Goal: Task Accomplishment & Management: Use online tool/utility

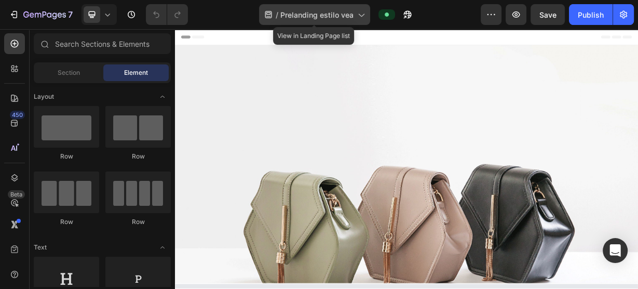
click at [320, 16] on span "Prelanding estilo vea" at bounding box center [316, 14] width 73 height 11
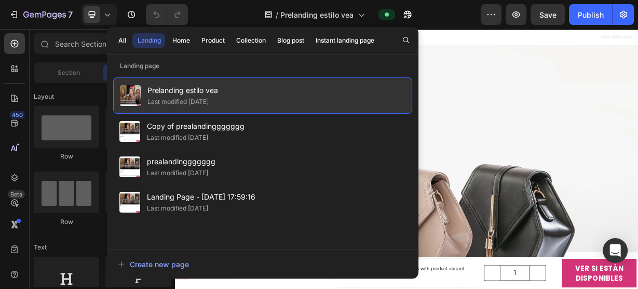
click at [200, 90] on span "Prelanding estilo vea" at bounding box center [182, 90] width 71 height 12
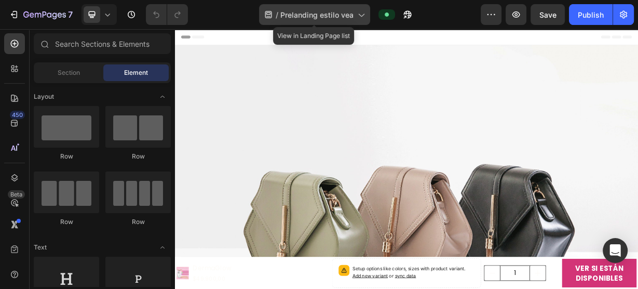
click at [316, 16] on span "Prelanding estilo vea" at bounding box center [316, 14] width 73 height 11
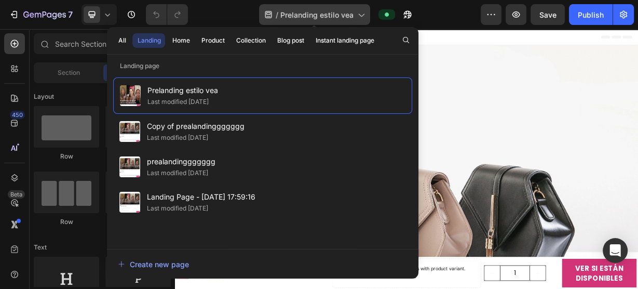
click at [316, 16] on span "Prelanding estilo vea" at bounding box center [316, 14] width 73 height 11
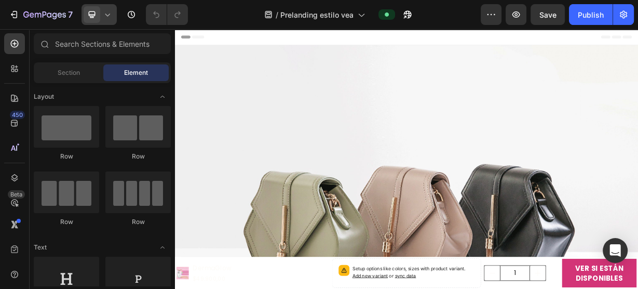
click at [109, 19] on icon at bounding box center [107, 14] width 10 height 10
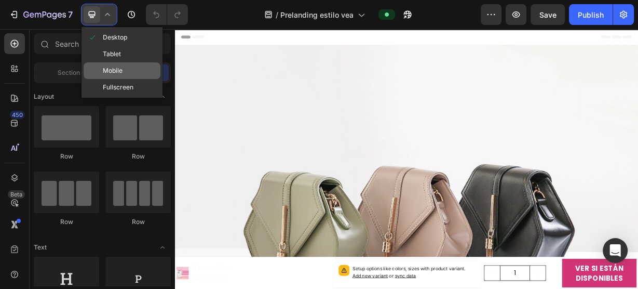
click at [127, 66] on div "Mobile" at bounding box center [122, 70] width 77 height 17
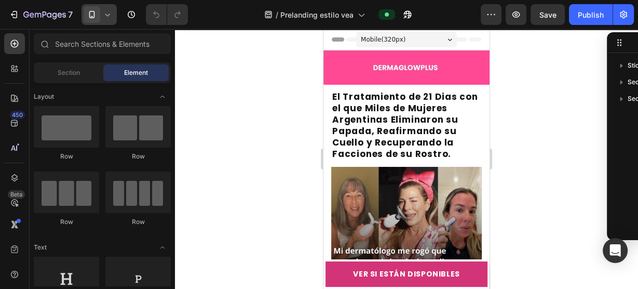
click at [103, 10] on icon at bounding box center [107, 14] width 10 height 10
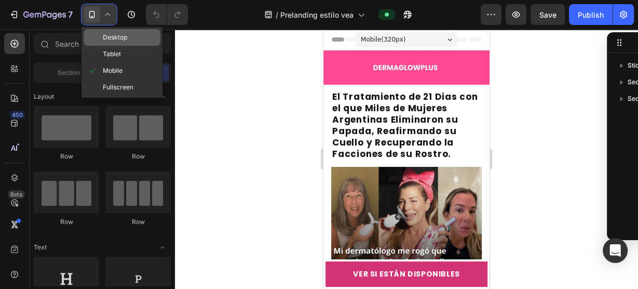
click at [131, 39] on div "Desktop" at bounding box center [122, 37] width 77 height 17
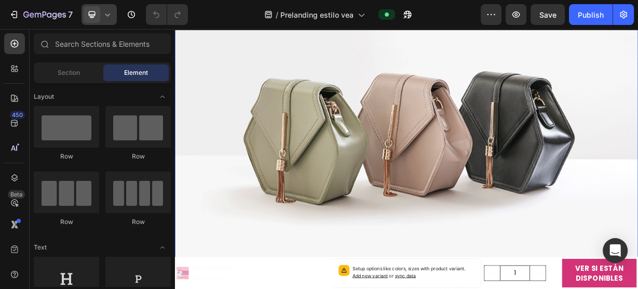
scroll to position [208, 0]
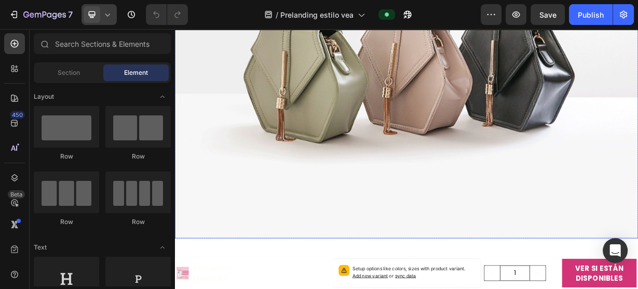
click at [439, 217] on img at bounding box center [486, 76] width 623 height 467
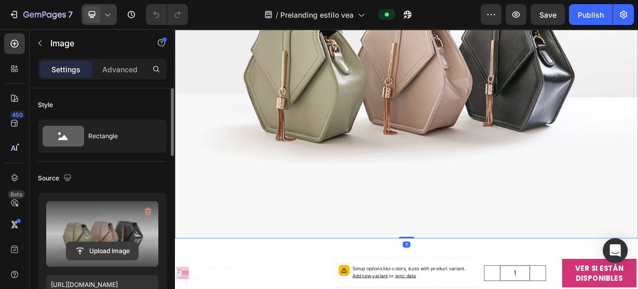
click at [106, 242] on input "file" at bounding box center [102, 251] width 72 height 18
click at [99, 244] on input "file" at bounding box center [102, 251] width 72 height 18
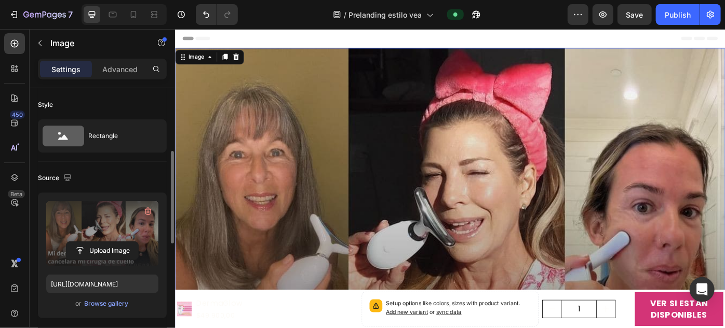
scroll to position [47, 0]
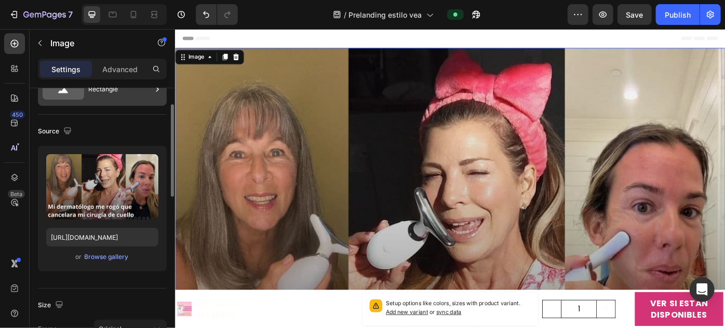
click at [132, 99] on div "Rectangle" at bounding box center [119, 89] width 63 height 24
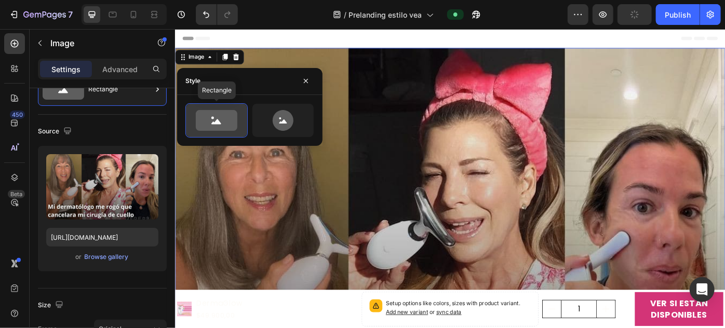
click at [227, 123] on icon at bounding box center [217, 120] width 42 height 21
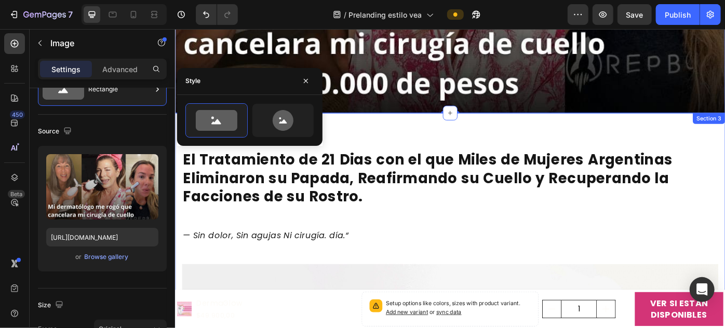
scroll to position [425, 0]
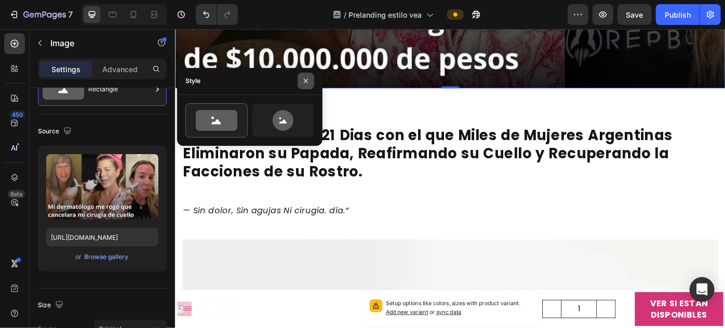
click at [305, 84] on icon "button" at bounding box center [306, 81] width 8 height 8
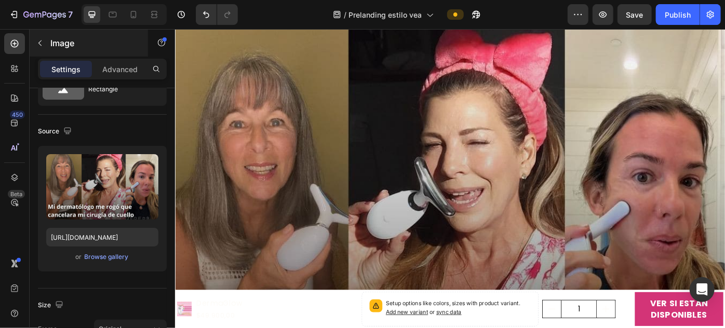
scroll to position [0, 0]
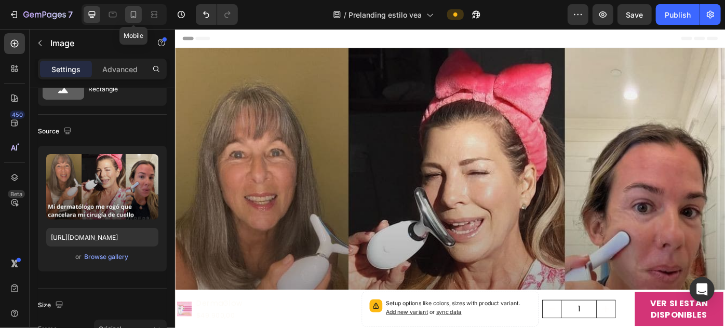
click at [128, 17] on icon at bounding box center [133, 14] width 10 height 10
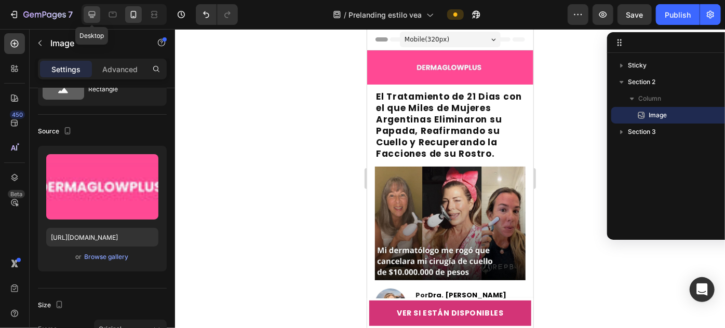
click at [95, 17] on icon at bounding box center [92, 14] width 10 height 10
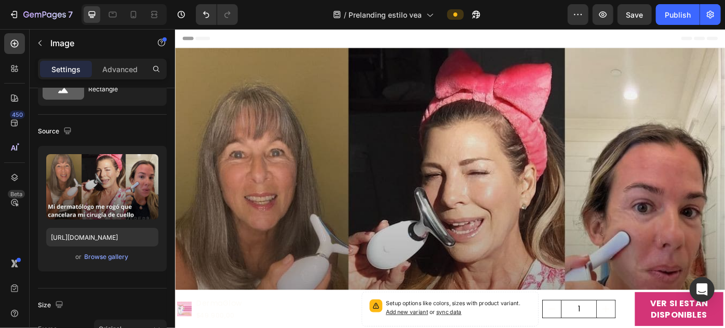
click at [370, 172] on img at bounding box center [485, 285] width 623 height 470
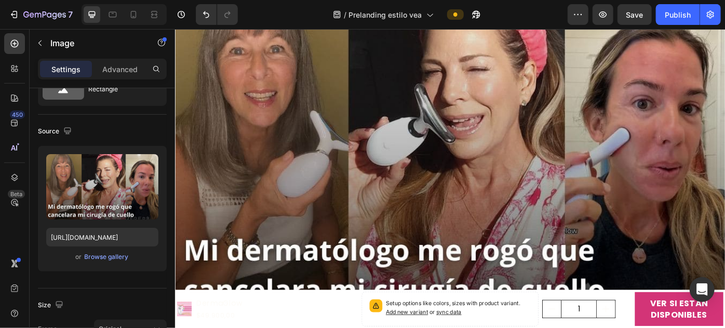
scroll to position [283, 0]
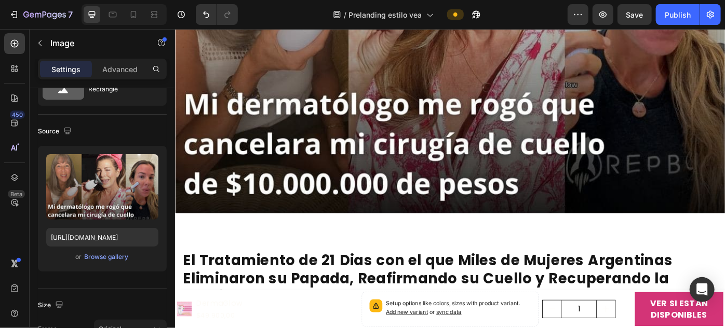
click at [638, 170] on img at bounding box center [485, 2] width 623 height 470
click at [115, 22] on div at bounding box center [112, 14] width 17 height 17
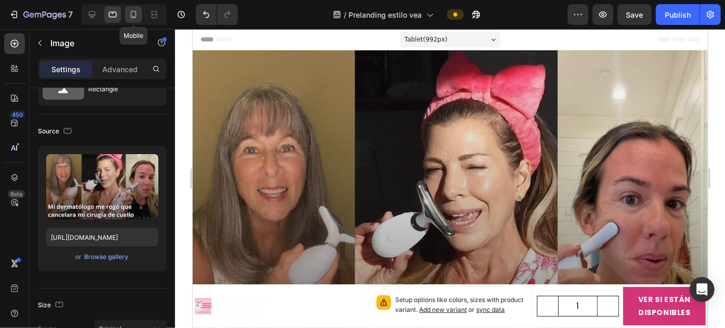
click at [128, 18] on icon at bounding box center [133, 14] width 10 height 10
type input "[URL][DOMAIN_NAME]"
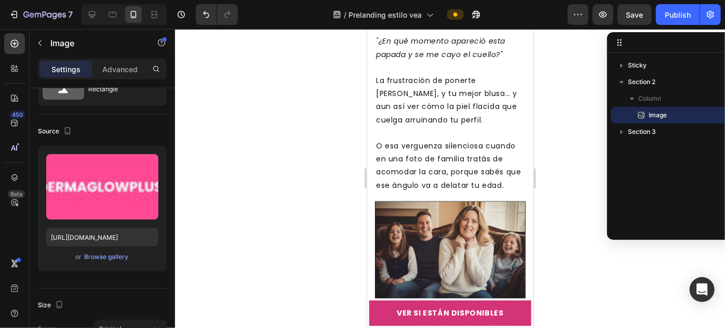
scroll to position [897, 0]
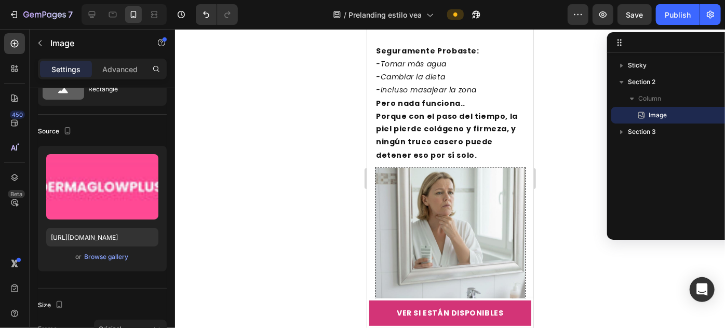
click at [563, 166] on div at bounding box center [450, 178] width 550 height 299
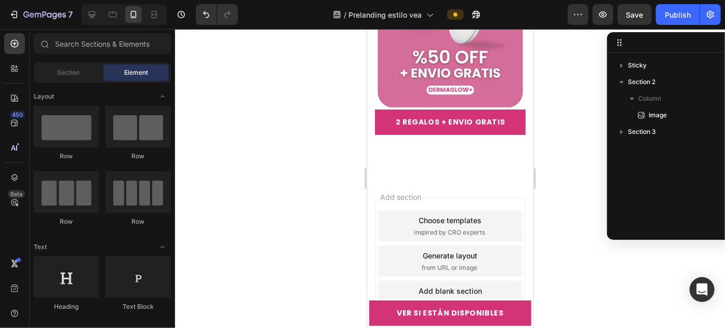
scroll to position [5866, 0]
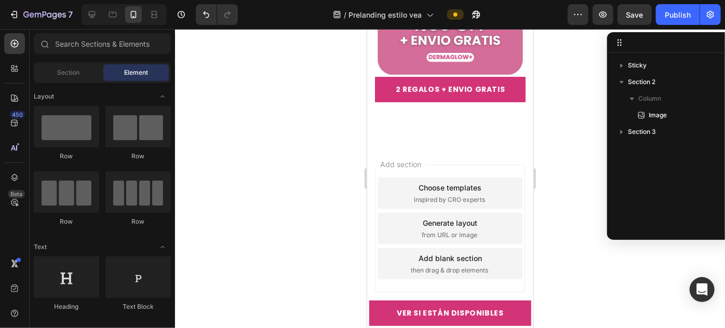
drag, startPoint x: 529, startPoint y: 134, endPoint x: 900, endPoint y: 355, distance: 431.9
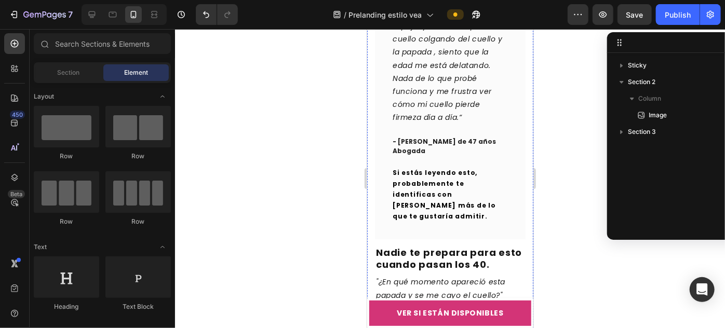
scroll to position [330, 0]
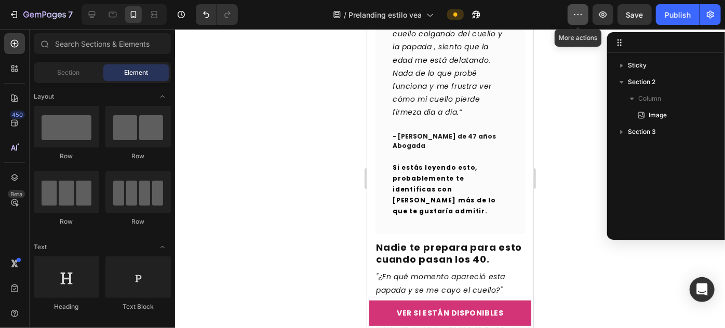
click at [576, 14] on icon "button" at bounding box center [578, 14] width 10 height 10
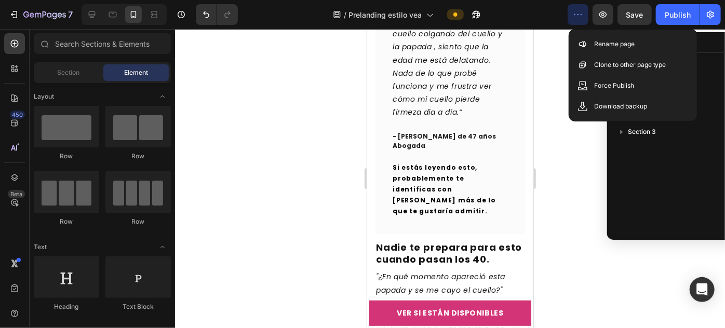
click at [576, 14] on icon "button" at bounding box center [578, 14] width 10 height 10
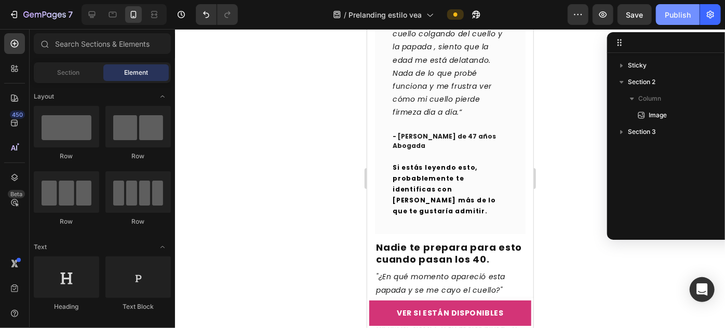
click at [638, 12] on div "Publish" at bounding box center [678, 14] width 26 height 11
click at [638, 22] on button "button" at bounding box center [710, 14] width 21 height 21
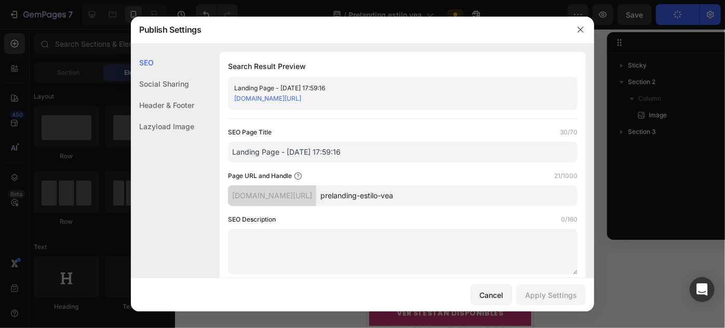
drag, startPoint x: 398, startPoint y: 99, endPoint x: 230, endPoint y: 102, distance: 168.3
click at [230, 102] on div "Landing Page - [DATE] 17:59:16 [DOMAIN_NAME][URL]" at bounding box center [402, 93] width 349 height 33
copy link "[DOMAIN_NAME][URL]"
click at [301, 99] on link "[DOMAIN_NAME][URL]" at bounding box center [267, 99] width 67 height 8
